Goal: Information Seeking & Learning: Learn about a topic

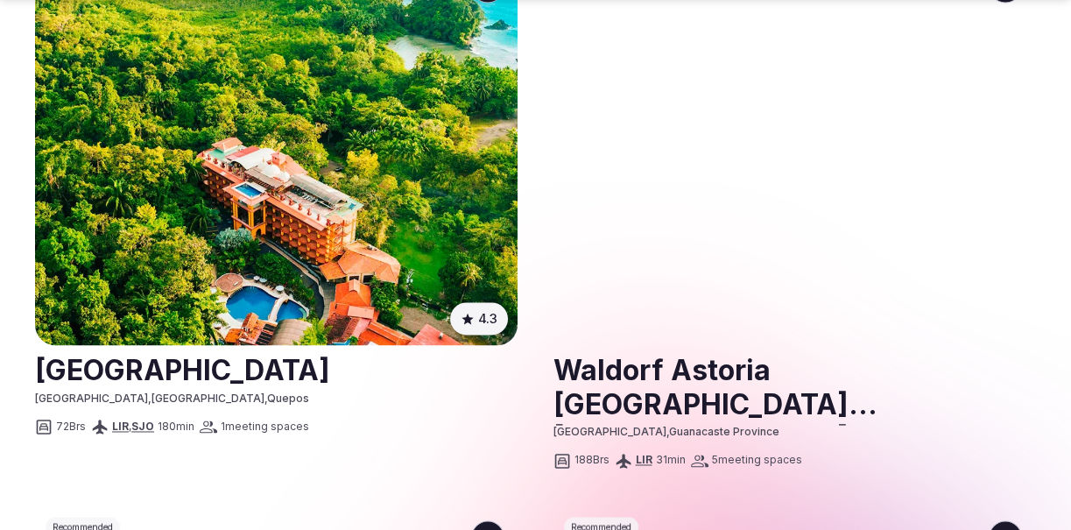
scroll to position [3240, 0]
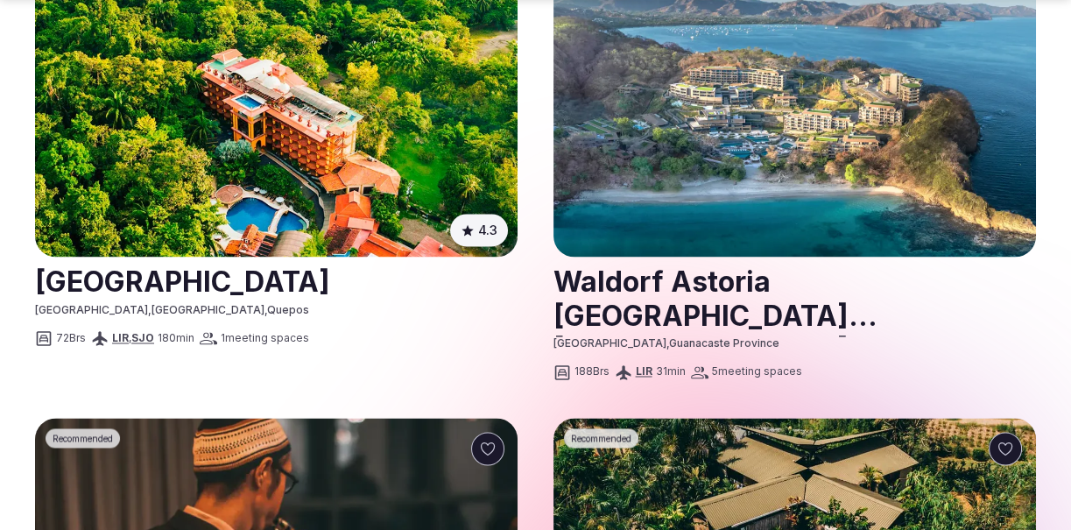
click at [934, 180] on img at bounding box center [794, 62] width 483 height 390
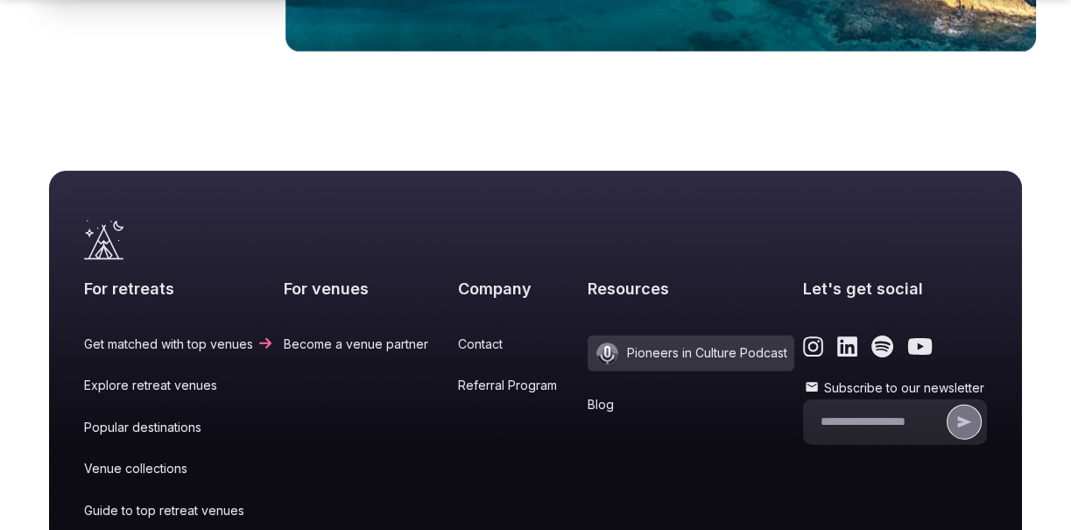
scroll to position [4816, 0]
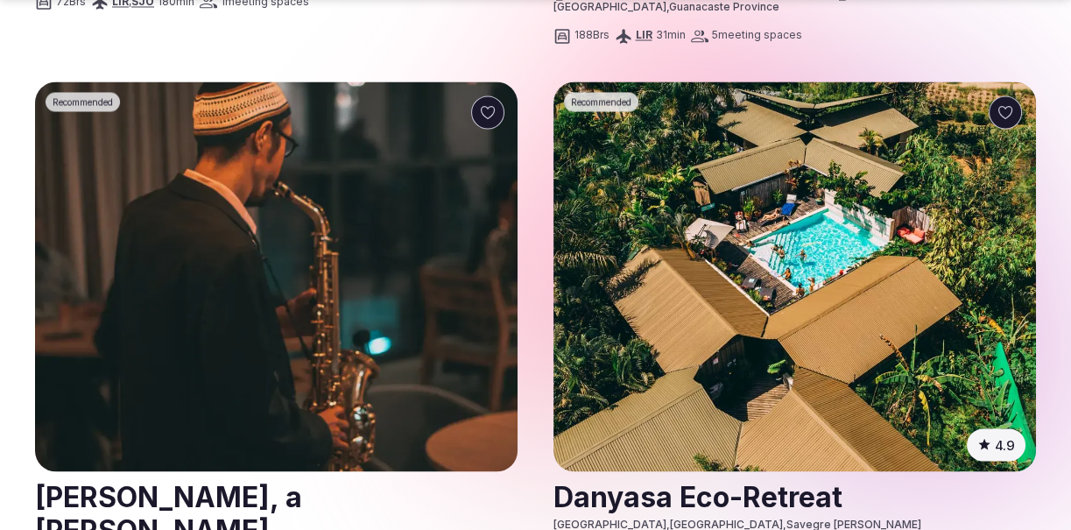
scroll to position [3678, 0]
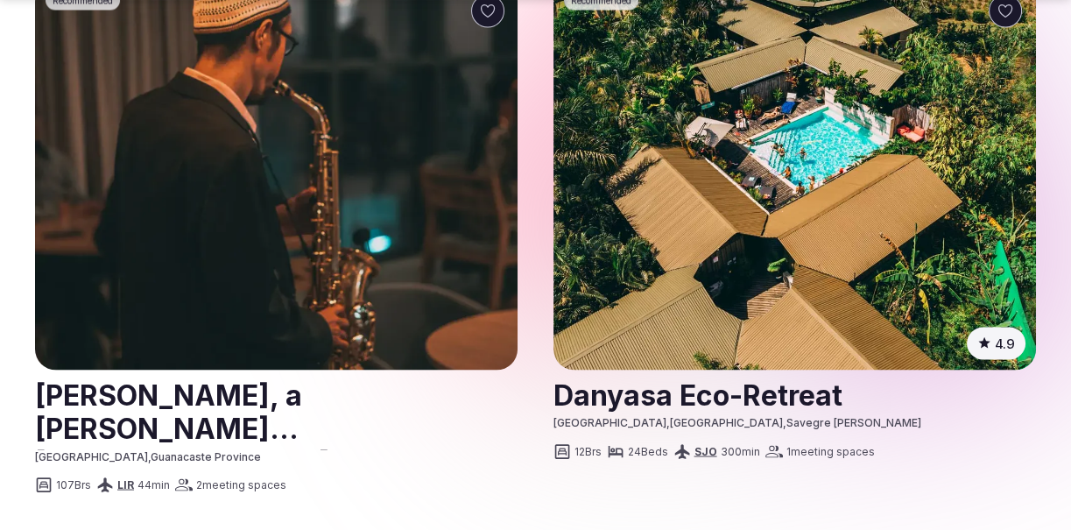
click at [413, 149] on img at bounding box center [276, 175] width 483 height 390
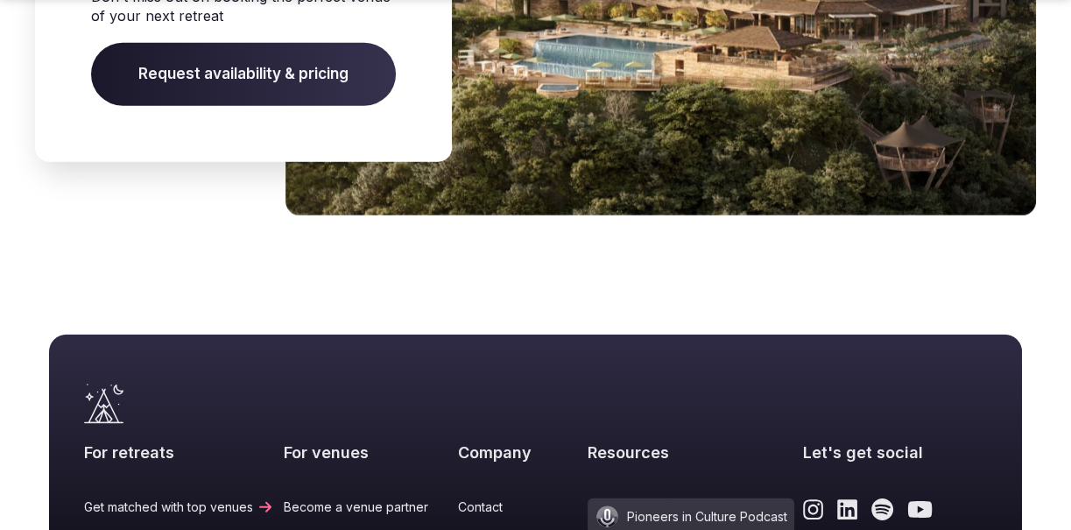
scroll to position [4904, 0]
